Goal: Check status: Check status

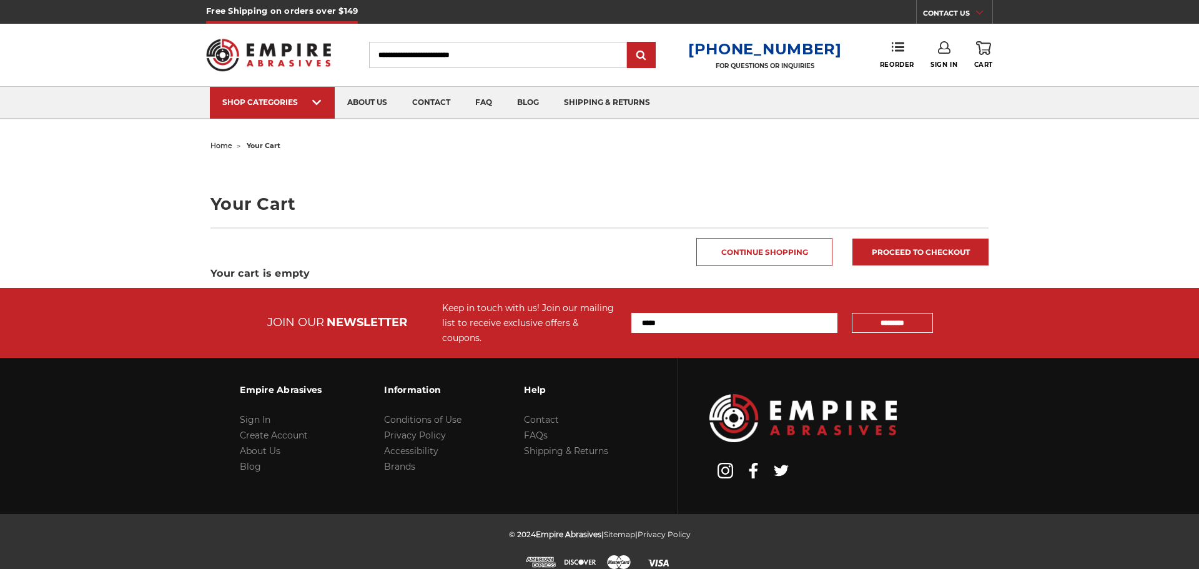
type input "**********"
click at [946, 54] on link "Sign In" at bounding box center [944, 54] width 27 height 27
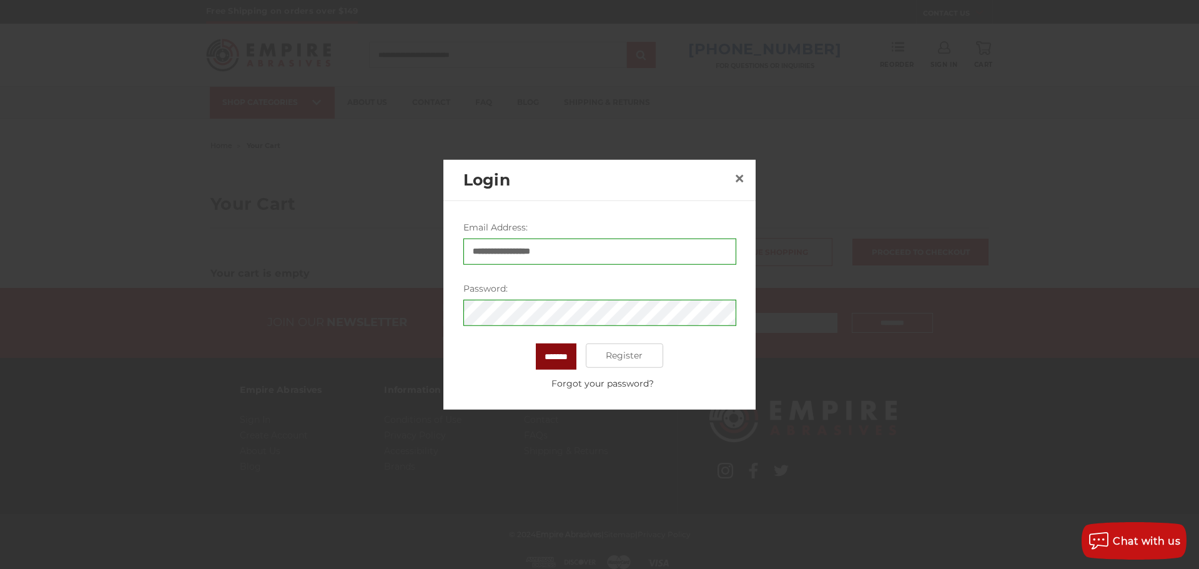
click at [559, 356] on input "*******" at bounding box center [556, 356] width 41 height 26
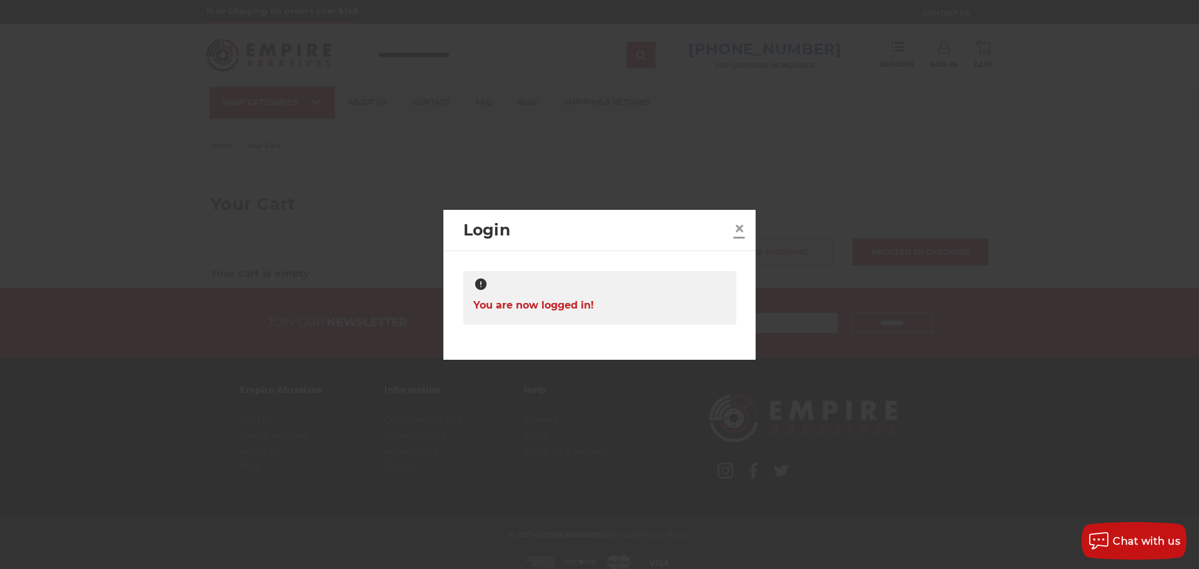
click at [740, 230] on span "×" at bounding box center [739, 228] width 11 height 24
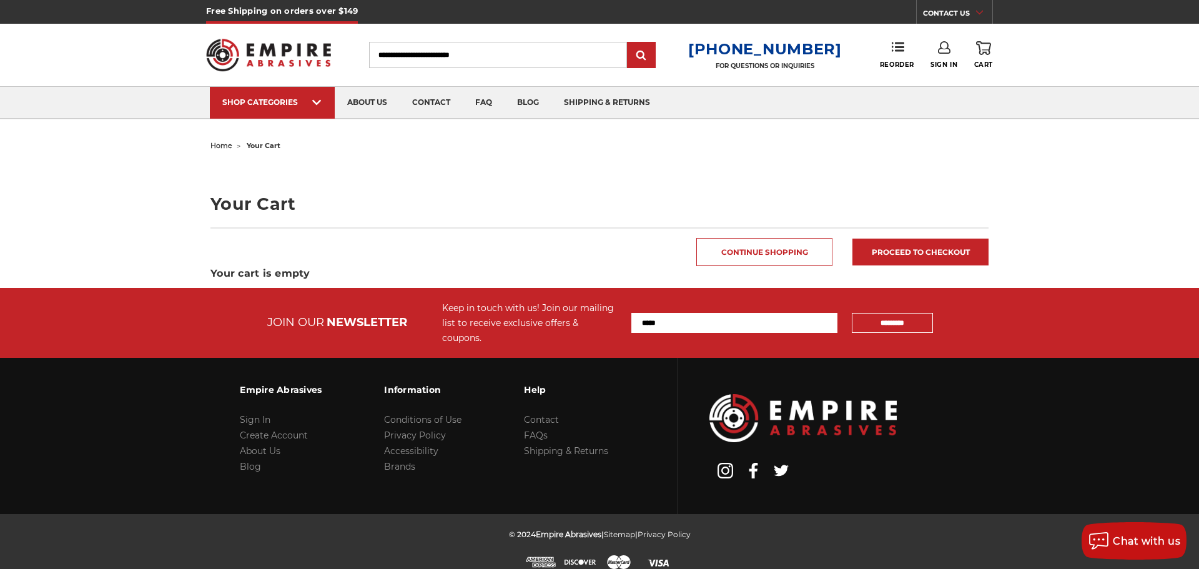
click at [957, 9] on link "CONTACT US" at bounding box center [957, 14] width 69 height 17
click at [1058, 112] on div "SHOP CATEGORIES sanding belts 3/8" x 13" 1/2" x 18" 1/2" x 24" 1" x 30" 1" x 42…" at bounding box center [599, 102] width 1199 height 32
click at [978, 144] on ul "home your cart" at bounding box center [599, 146] width 778 height 18
click at [942, 54] on link "Sign In" at bounding box center [944, 54] width 27 height 27
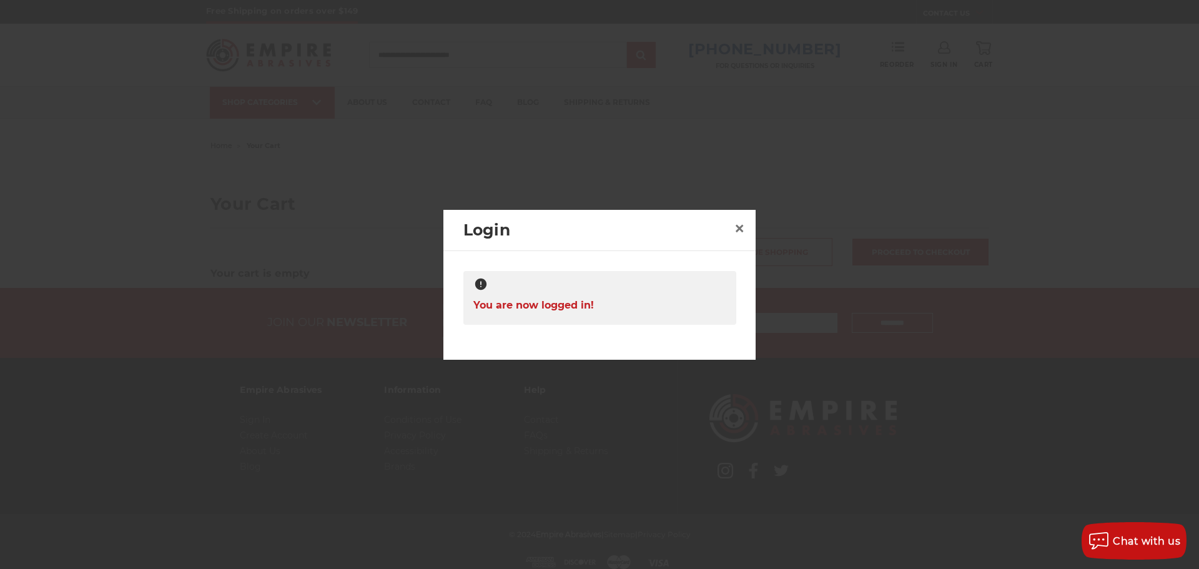
click at [564, 309] on span "You are now logged in!" at bounding box center [533, 305] width 121 height 24
click at [740, 229] on span "×" at bounding box center [739, 228] width 11 height 24
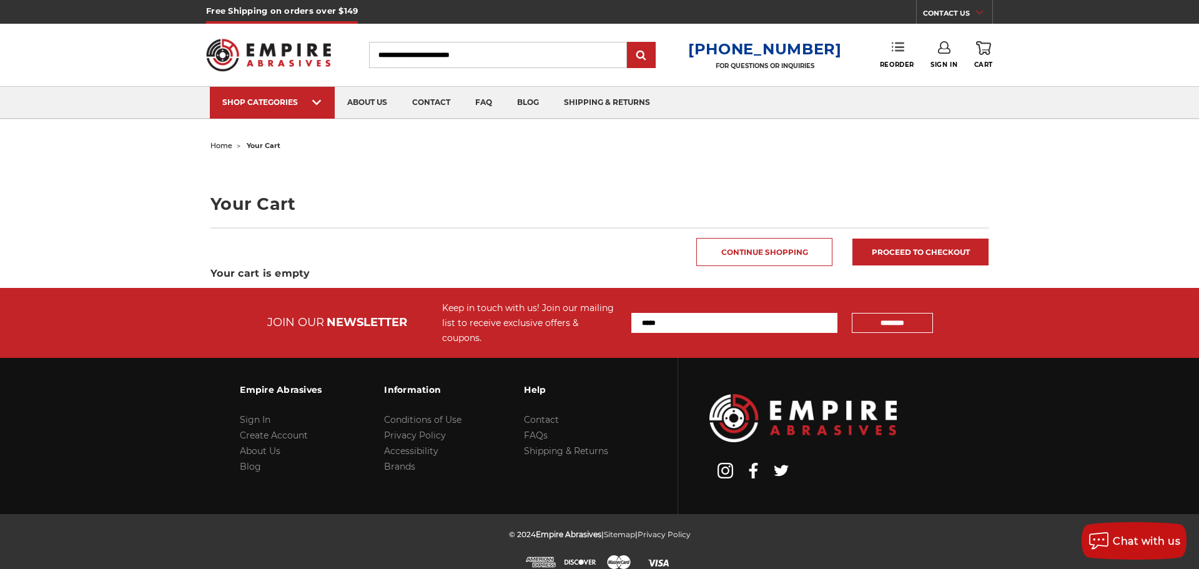
click at [900, 47] on use at bounding box center [898, 46] width 12 height 9
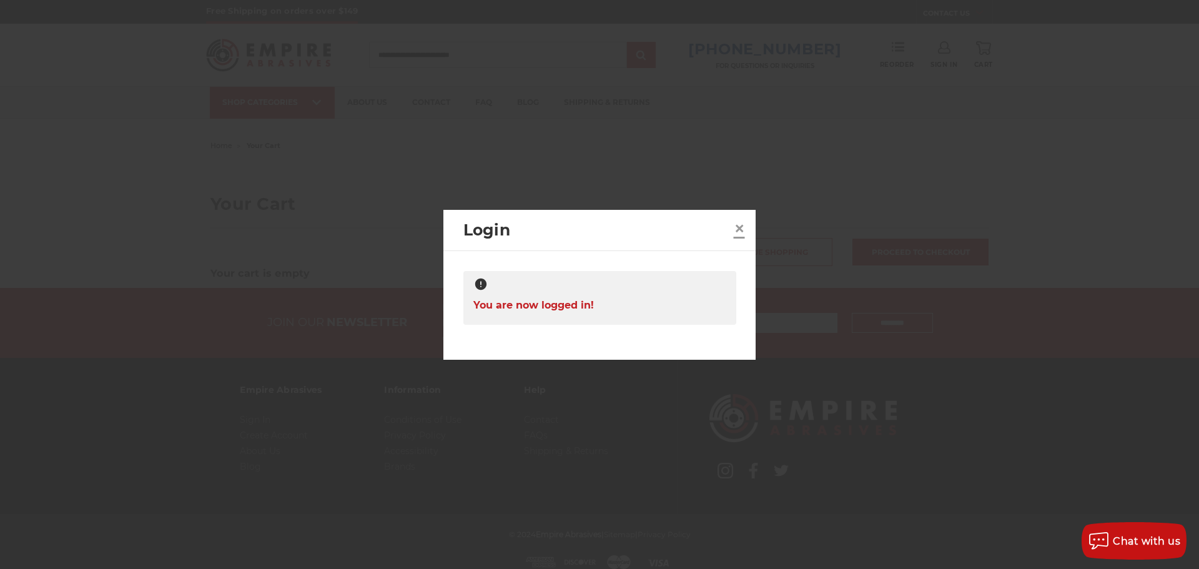
click at [743, 227] on span "×" at bounding box center [739, 228] width 11 height 24
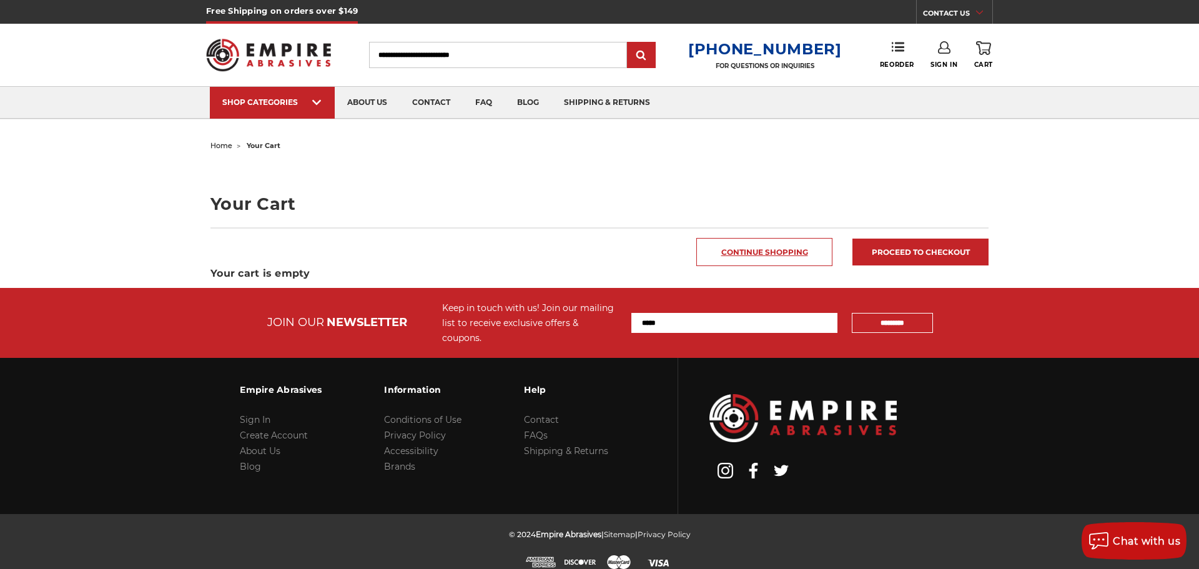
click at [773, 250] on link "Continue Shopping" at bounding box center [764, 252] width 136 height 28
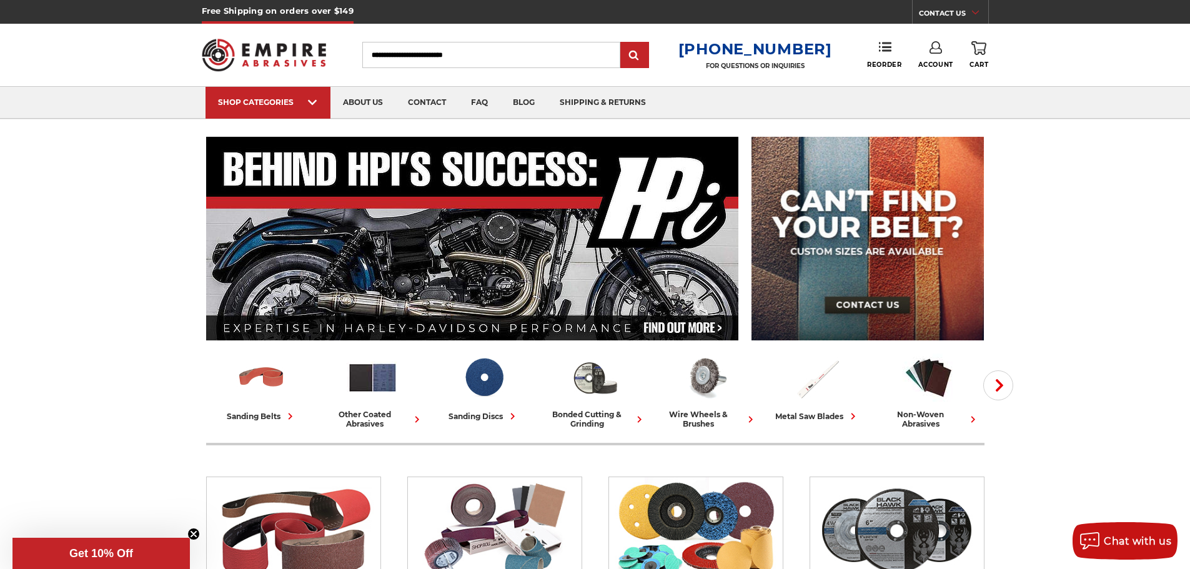
click at [930, 57] on link "Account" at bounding box center [935, 54] width 35 height 27
click at [931, 82] on link "Account" at bounding box center [935, 81] width 89 height 24
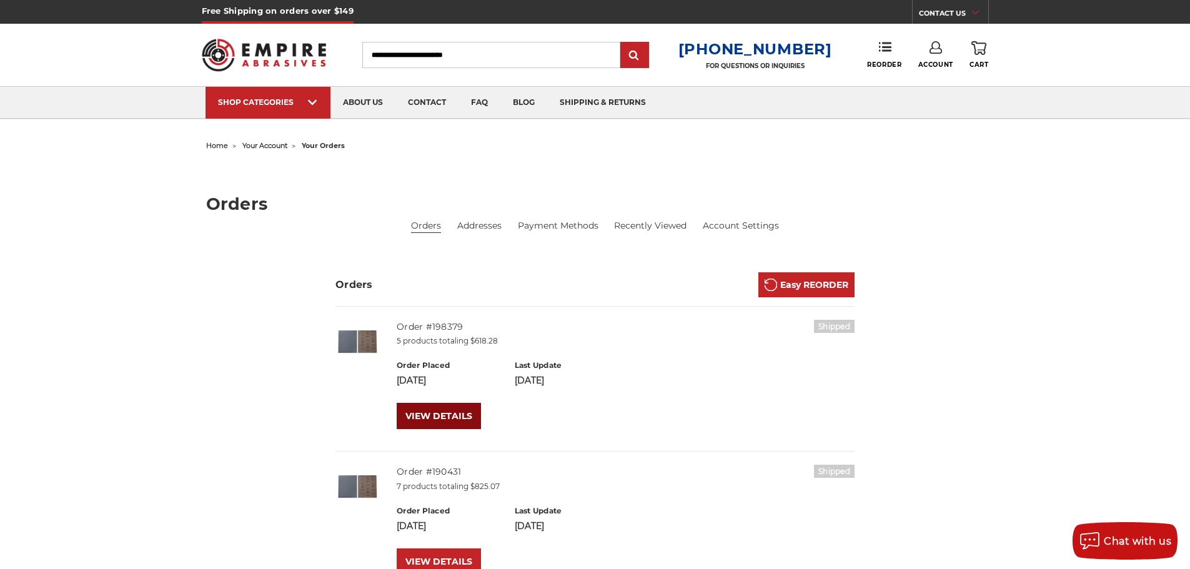
click at [434, 415] on link "VIEW DETAILS" at bounding box center [439, 416] width 84 height 26
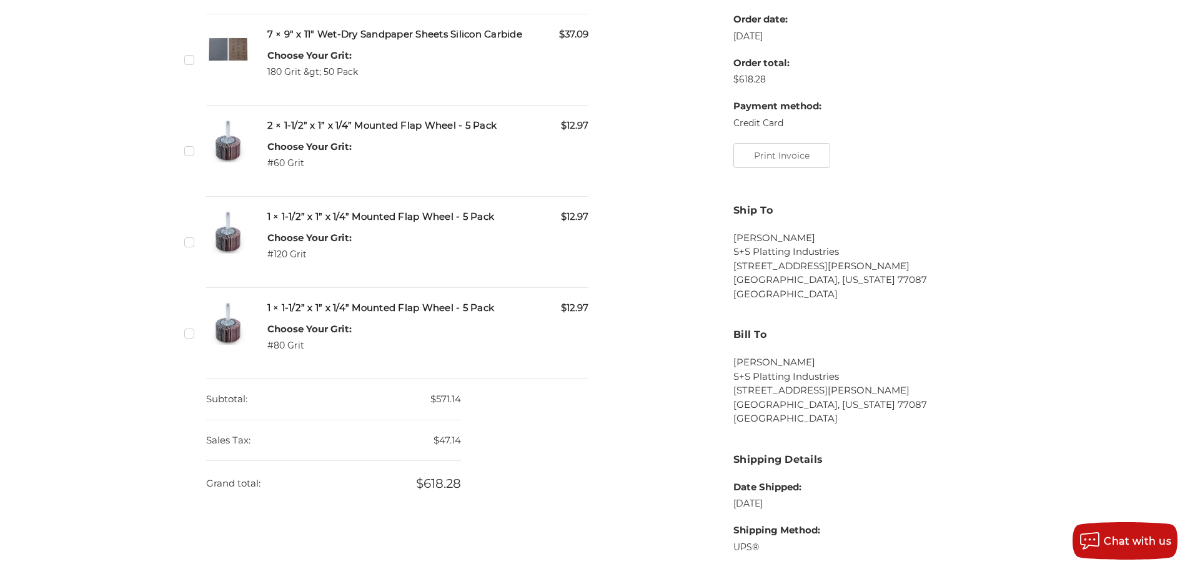
scroll to position [437, 0]
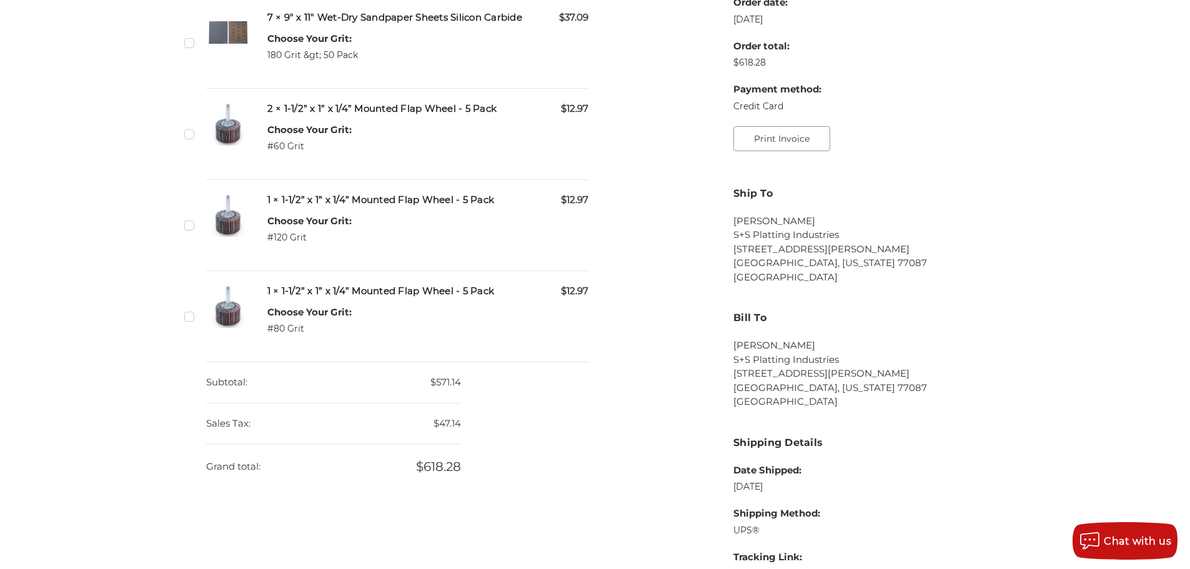
click at [781, 141] on button "Print Invoice" at bounding box center [781, 138] width 97 height 25
